Goal: Task Accomplishment & Management: Manage account settings

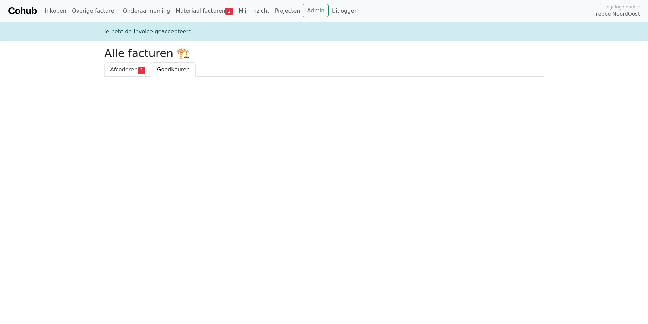
click at [132, 67] on span "Afcoderen" at bounding box center [123, 69] width 27 height 6
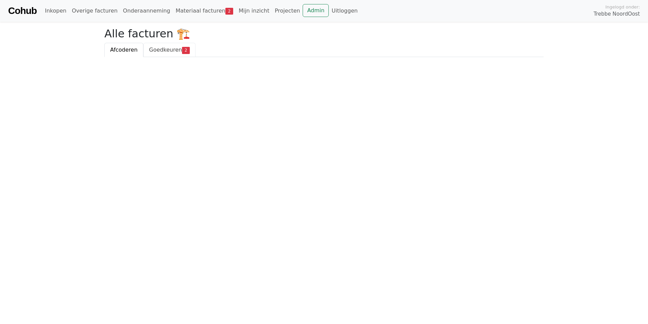
click at [164, 49] on span "Goedkeuren" at bounding box center [165, 49] width 33 height 6
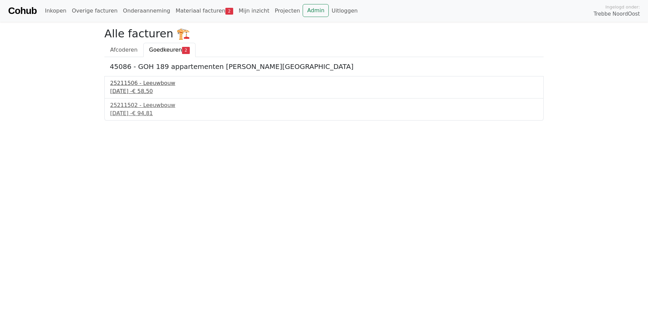
click at [155, 92] on div "10 september 2025 - € 58,50" at bounding box center [324, 91] width 428 height 8
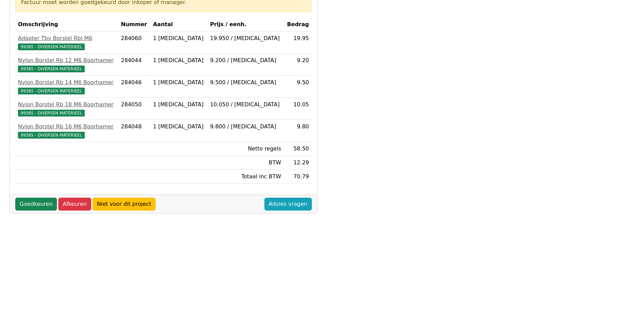
scroll to position [136, 0]
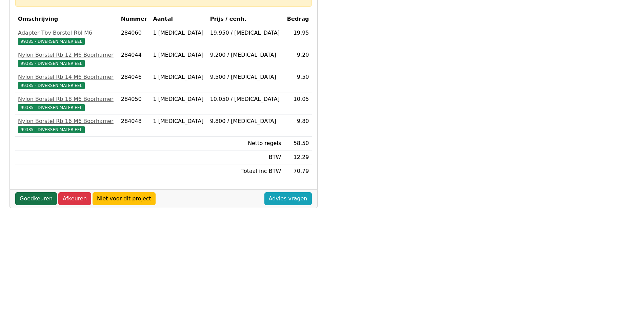
click at [41, 193] on link "Goedkeuren" at bounding box center [36, 198] width 42 height 13
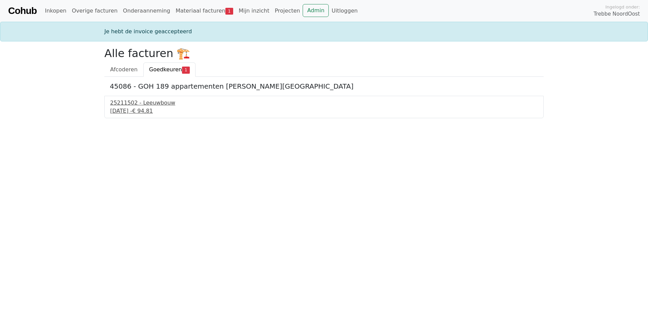
click at [139, 101] on div "25211502 - Leeuwbouw" at bounding box center [324, 103] width 428 height 8
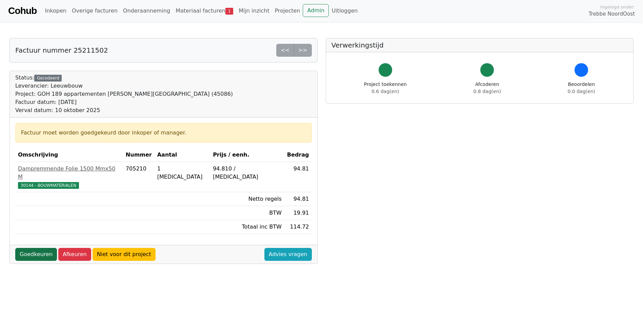
click at [43, 250] on link "Goedkeuren" at bounding box center [36, 254] width 42 height 13
